Goal: Check status: Check status

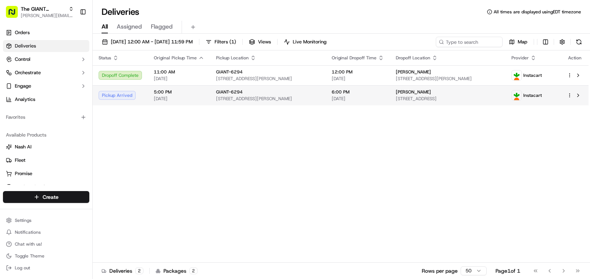
click at [420, 97] on span "[STREET_ADDRESS]" at bounding box center [448, 99] width 104 height 6
click at [582, 95] on button at bounding box center [578, 95] width 9 height 9
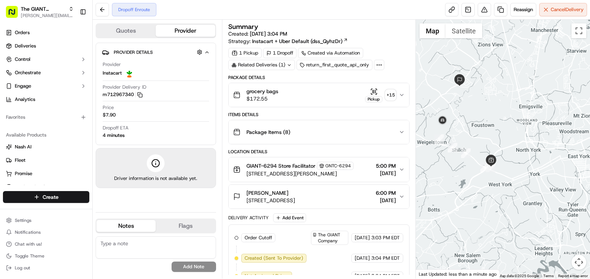
drag, startPoint x: 453, startPoint y: 149, endPoint x: 487, endPoint y: 151, distance: 34.2
click at [487, 151] on div at bounding box center [503, 149] width 174 height 259
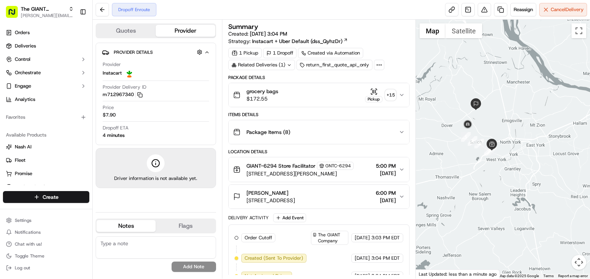
drag, startPoint x: 485, startPoint y: 87, endPoint x: 512, endPoint y: 119, distance: 42.3
click at [512, 119] on div at bounding box center [503, 149] width 174 height 259
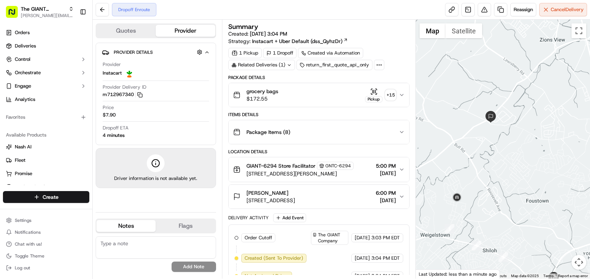
drag, startPoint x: 514, startPoint y: 125, endPoint x: 556, endPoint y: 118, distance: 42.8
click at [556, 118] on div at bounding box center [503, 149] width 174 height 259
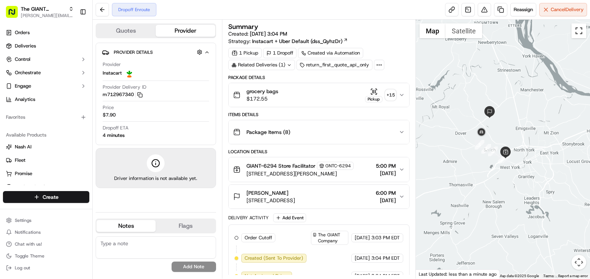
drag, startPoint x: 573, startPoint y: 37, endPoint x: 575, endPoint y: 75, distance: 38.6
click at [573, 37] on button "Toggle fullscreen view" at bounding box center [579, 30] width 15 height 15
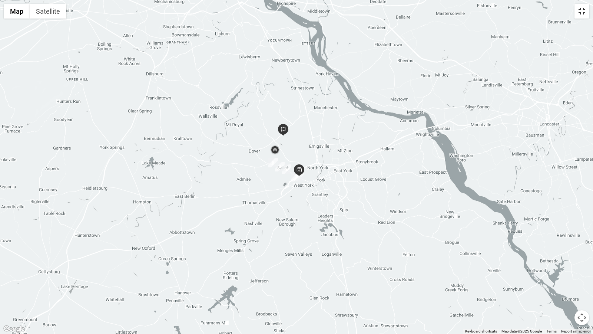
click at [589, 8] on button "Toggle fullscreen view" at bounding box center [582, 11] width 15 height 15
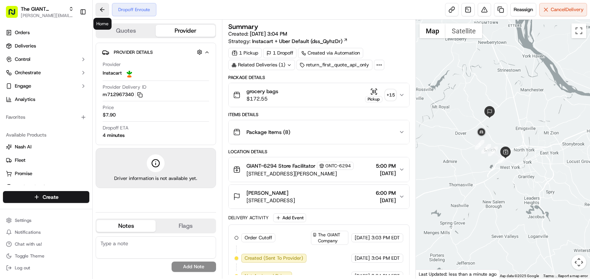
click at [102, 11] on button at bounding box center [102, 9] width 13 height 13
